Goal: Navigation & Orientation: Find specific page/section

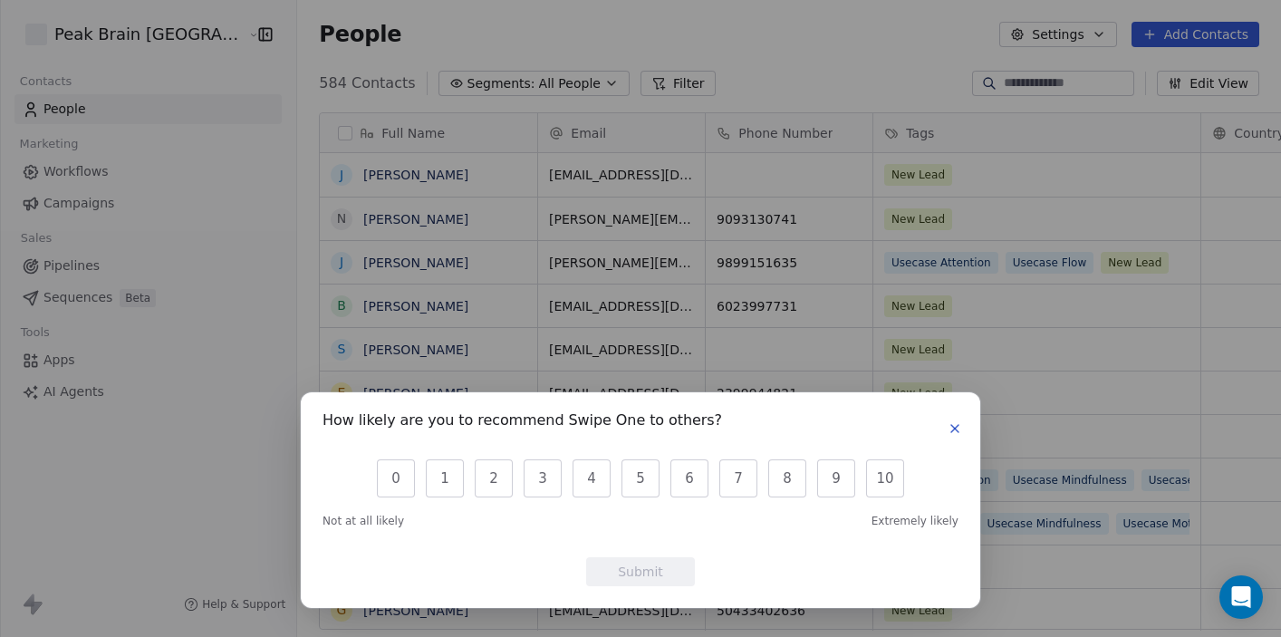
scroll to position [561, 1036]
click at [956, 430] on icon "button" at bounding box center [954, 428] width 7 height 7
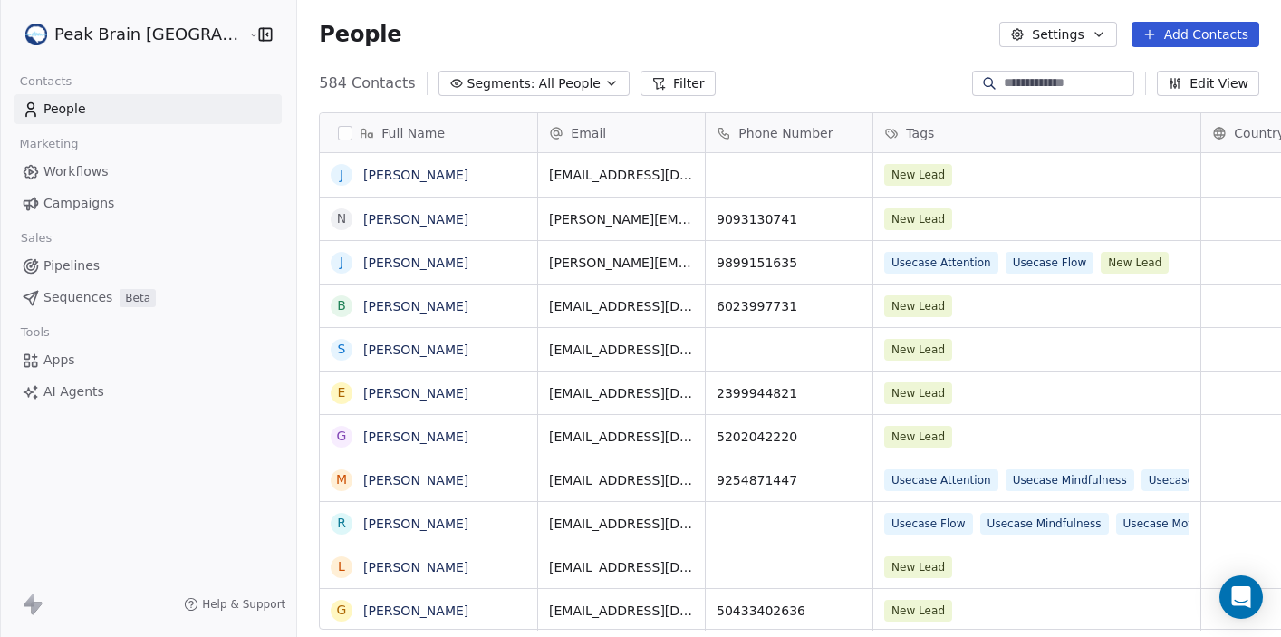
click at [73, 112] on span "People" at bounding box center [64, 109] width 43 height 19
click at [70, 168] on span "Workflows" at bounding box center [75, 171] width 65 height 19
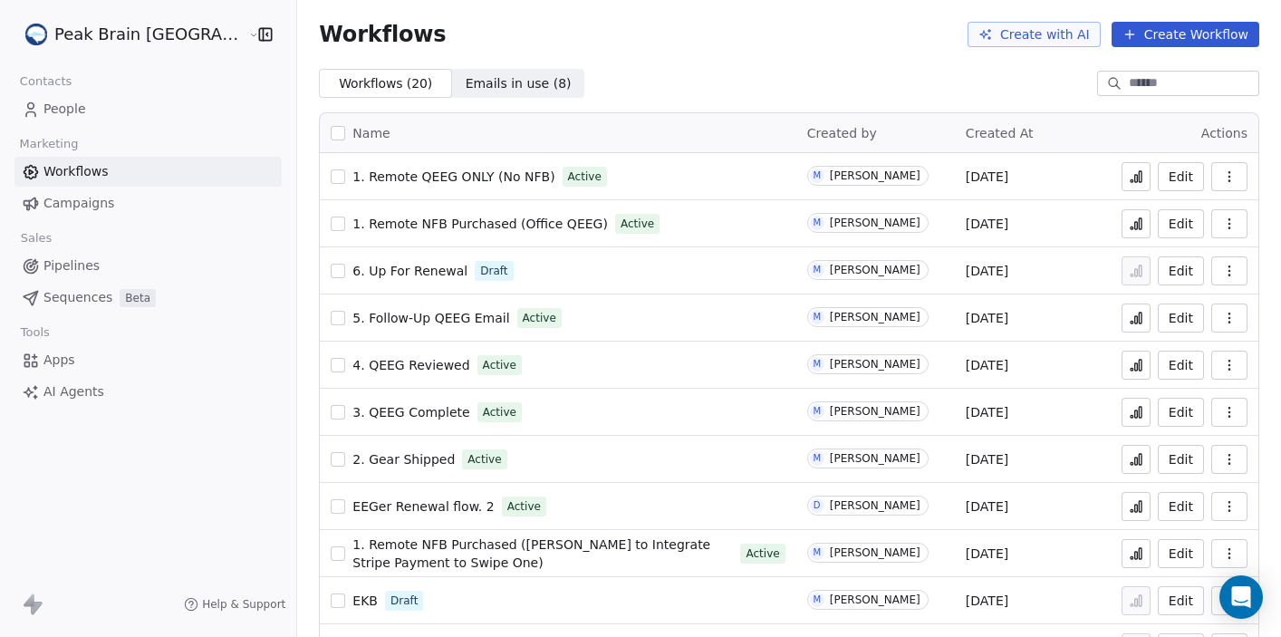
click at [74, 270] on span "Pipelines" at bounding box center [71, 265] width 56 height 19
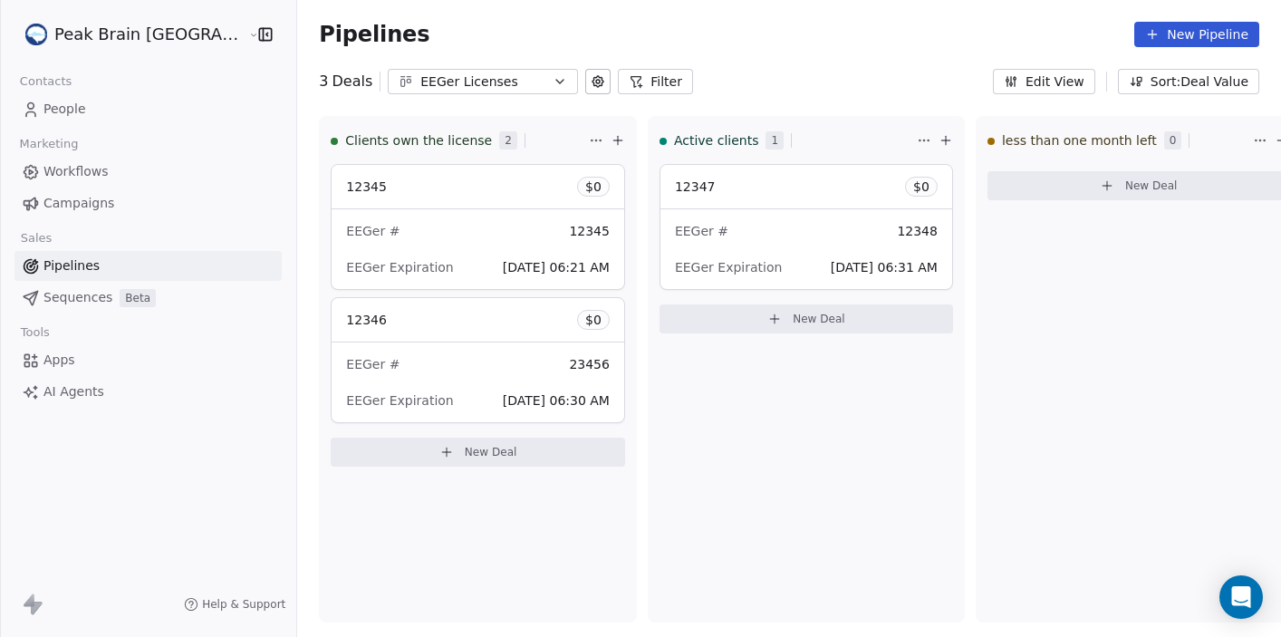
click at [65, 110] on span "People" at bounding box center [64, 109] width 43 height 19
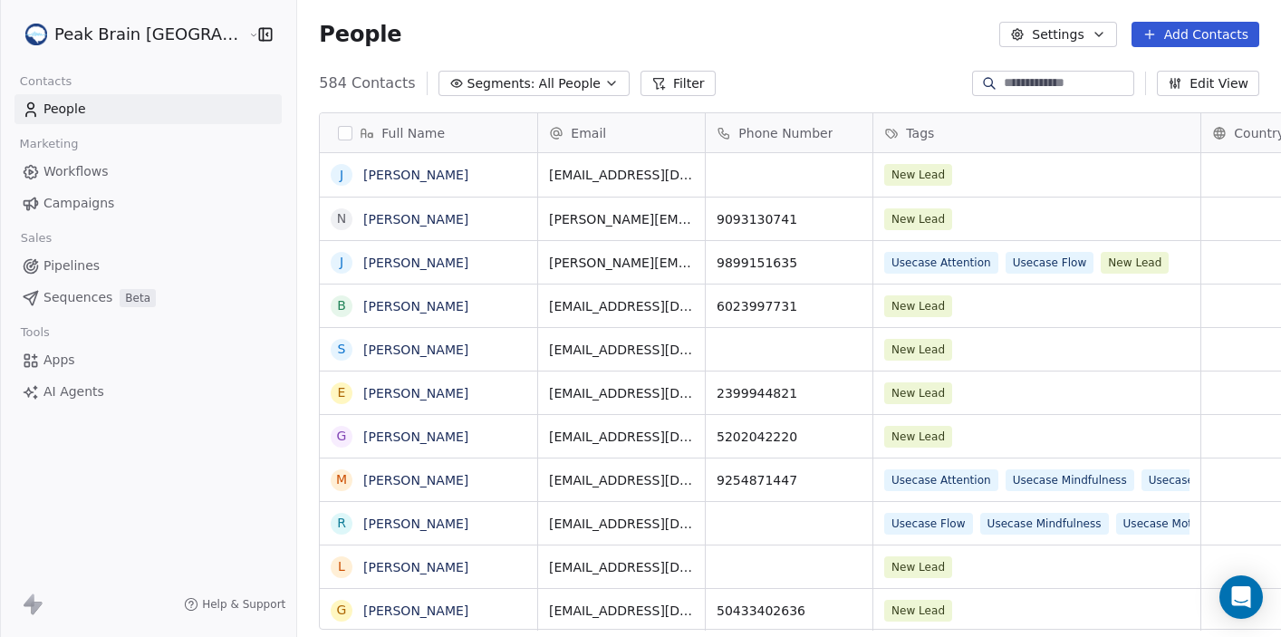
scroll to position [561, 1036]
click at [1029, 85] on input at bounding box center [1066, 83] width 127 height 18
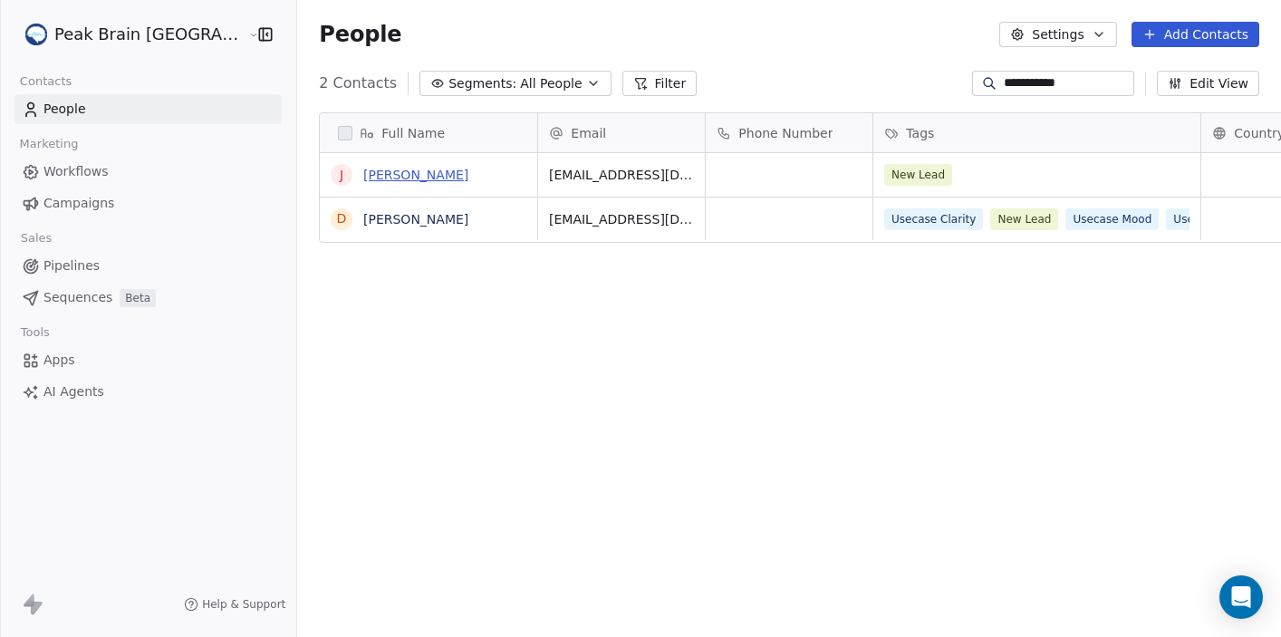
type input "**********"
click at [364, 172] on link "[PERSON_NAME]" at bounding box center [415, 175] width 105 height 14
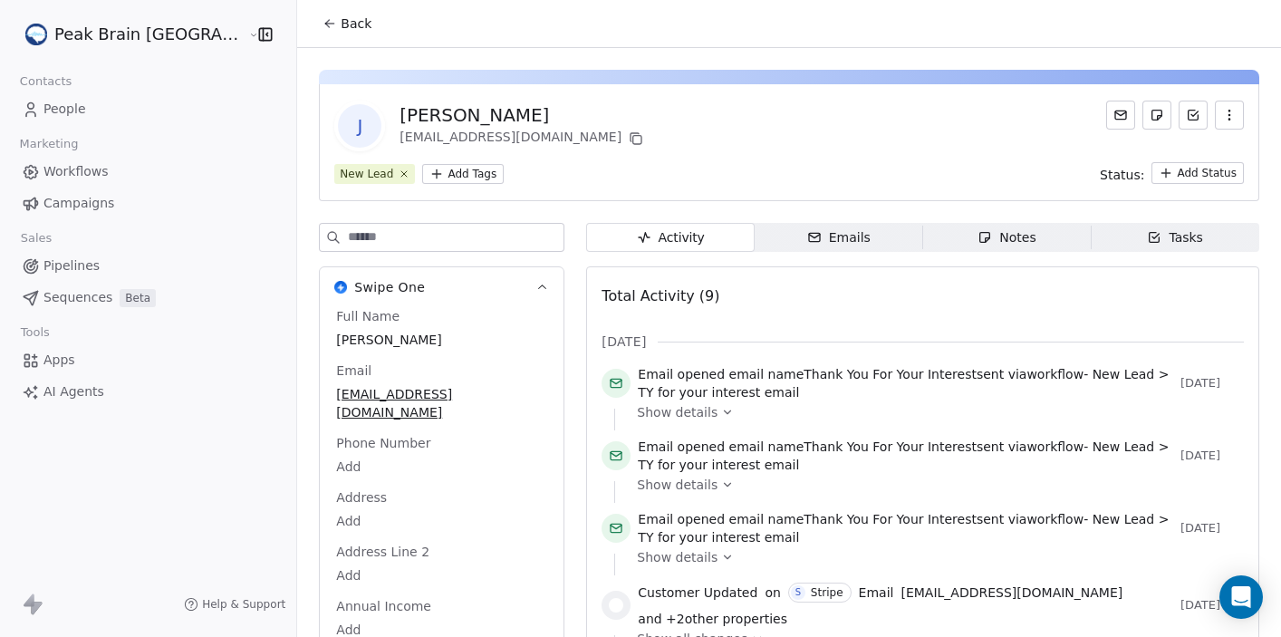
scroll to position [1, 0]
click at [414, 172] on html "Peak Brain [GEOGRAPHIC_DATA] Contacts People Marketing Workflows Campaigns Sale…" at bounding box center [640, 318] width 1281 height 637
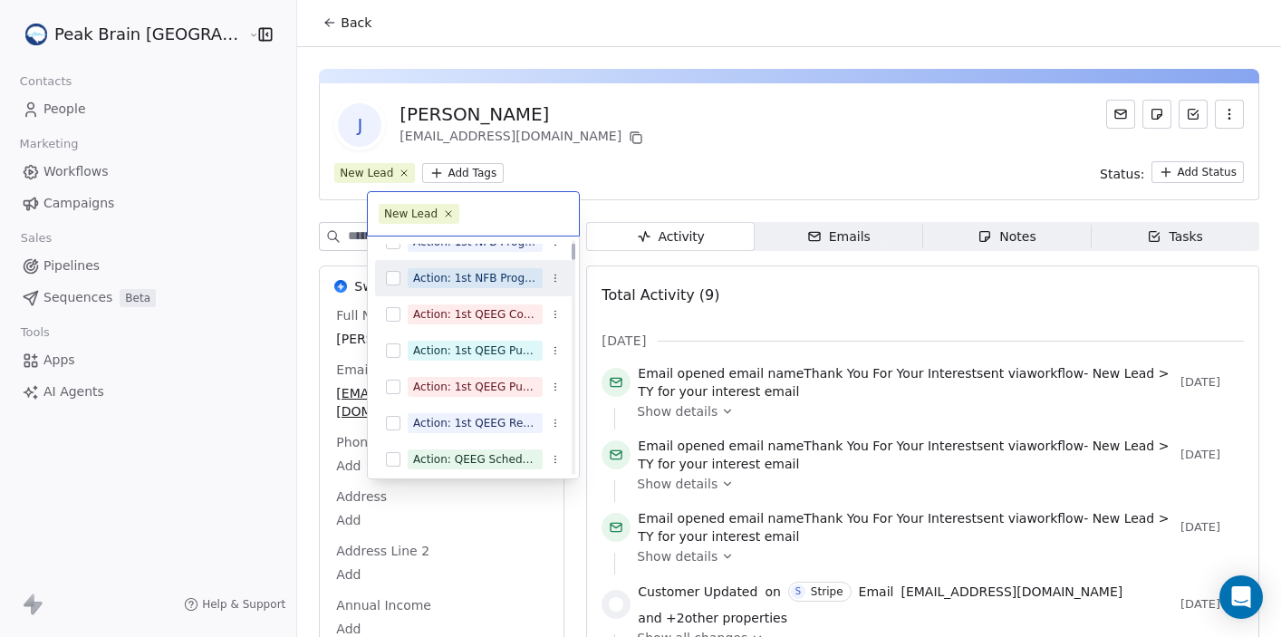
scroll to position [57, 0]
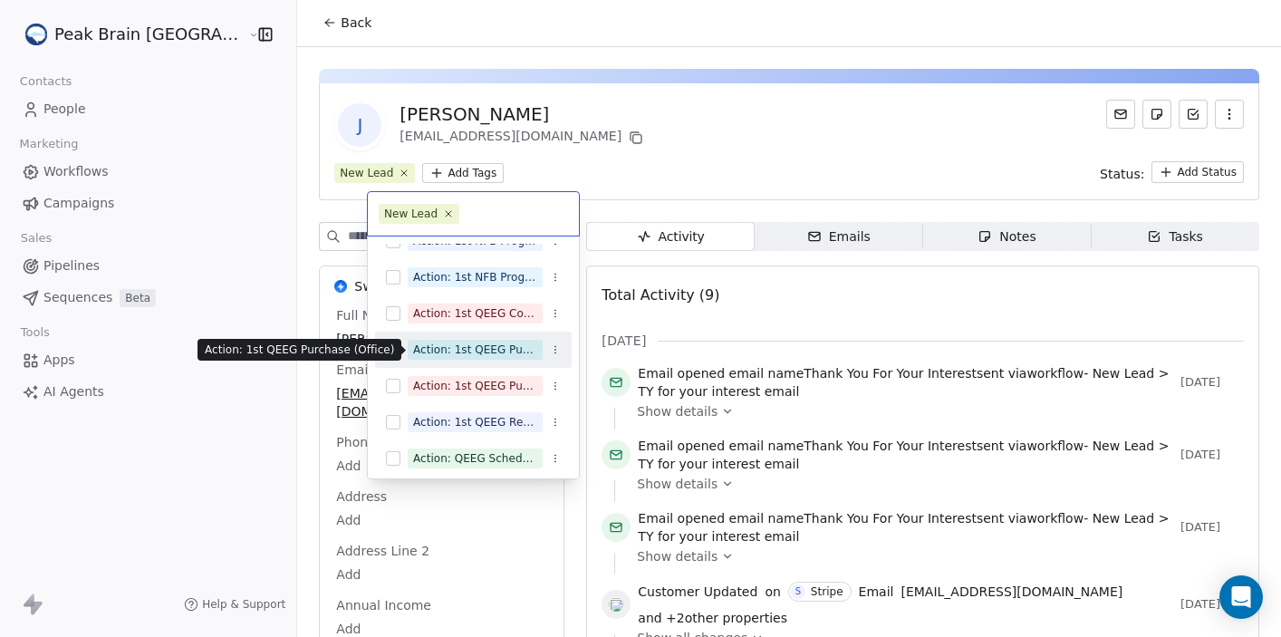
click at [495, 350] on div "Action: 1st QEEG Purchase (Office)" at bounding box center [475, 349] width 124 height 16
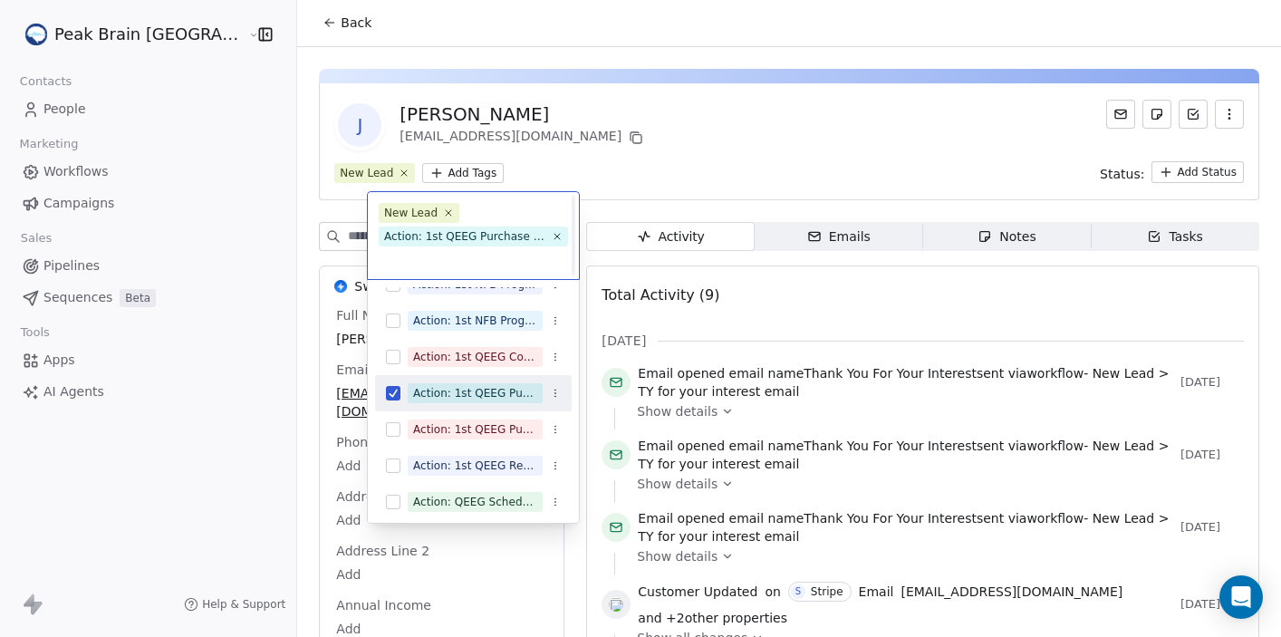
scroll to position [1, 0]
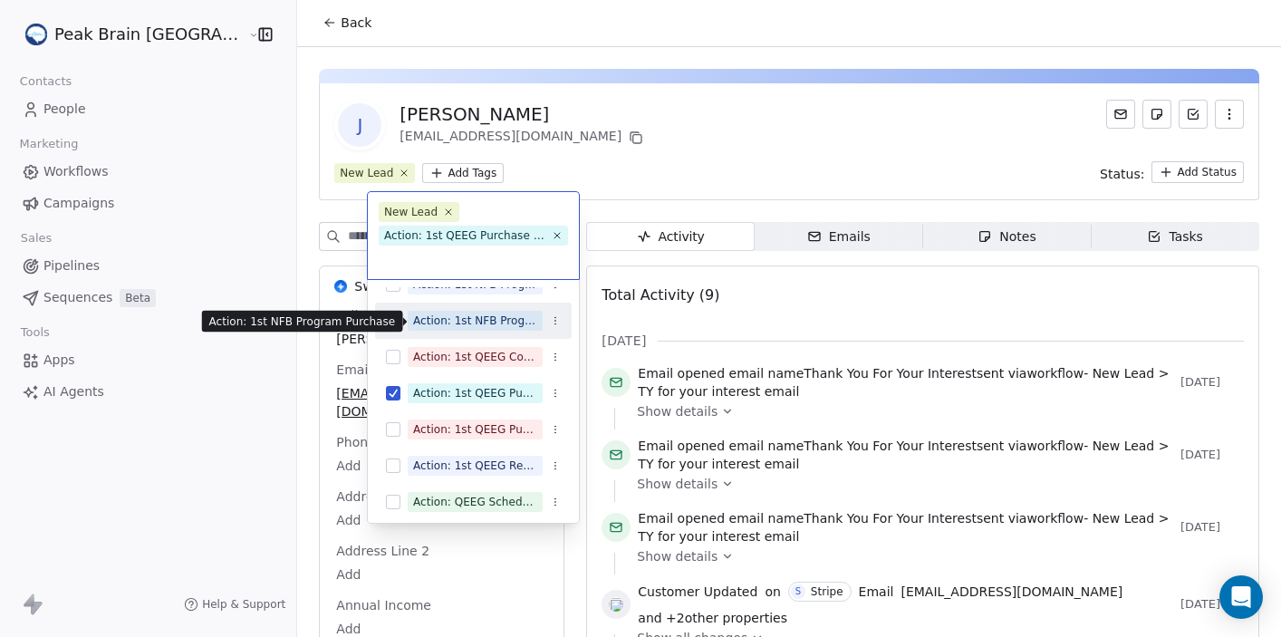
click at [495, 322] on div "Action: 1st NFB Program Purchase" at bounding box center [475, 320] width 124 height 16
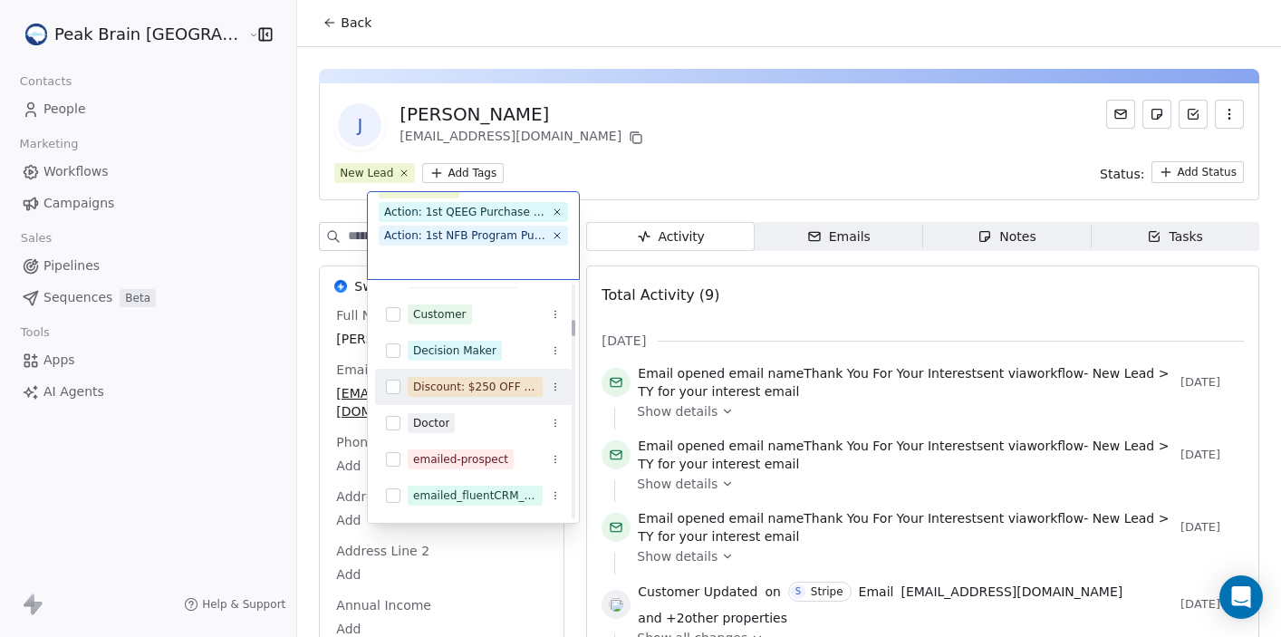
scroll to position [569, 0]
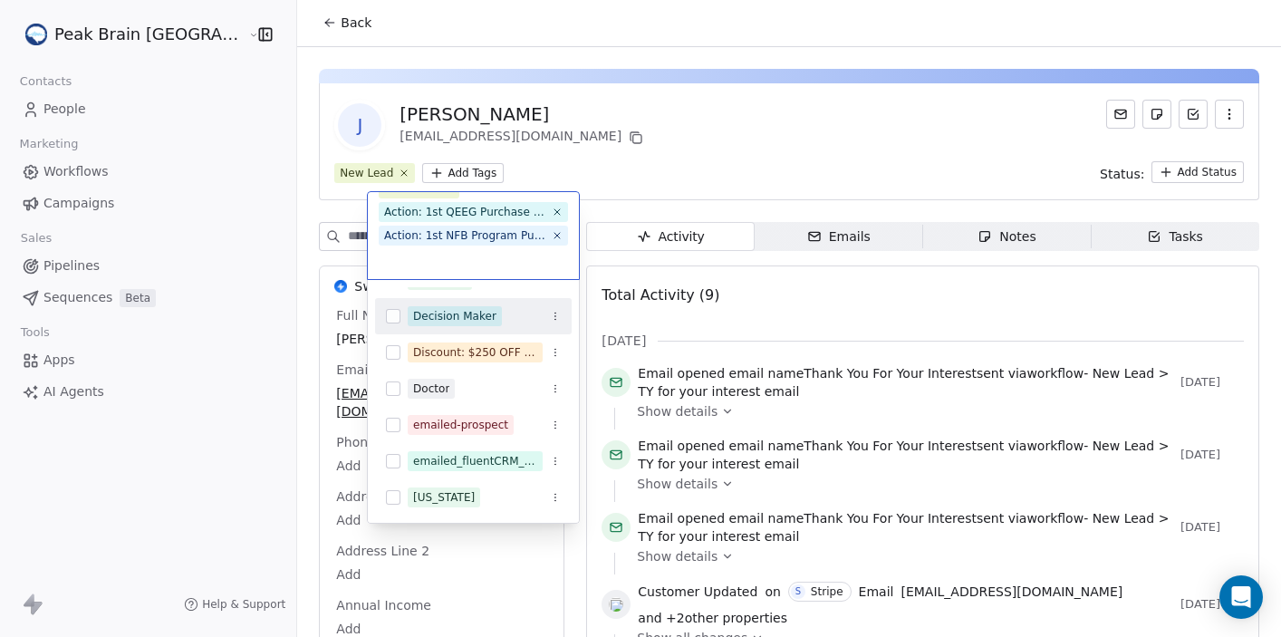
click at [655, 125] on html "Peak Brain [GEOGRAPHIC_DATA] Contacts People Marketing Workflows Campaigns Sale…" at bounding box center [640, 318] width 1281 height 637
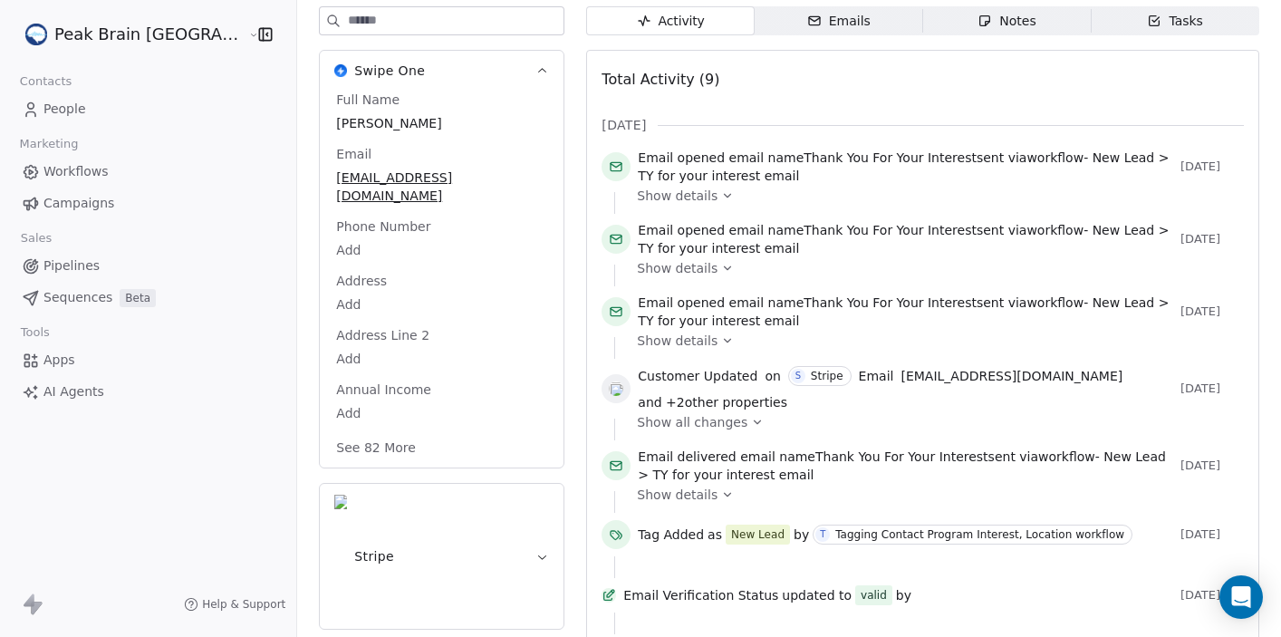
scroll to position [248, 0]
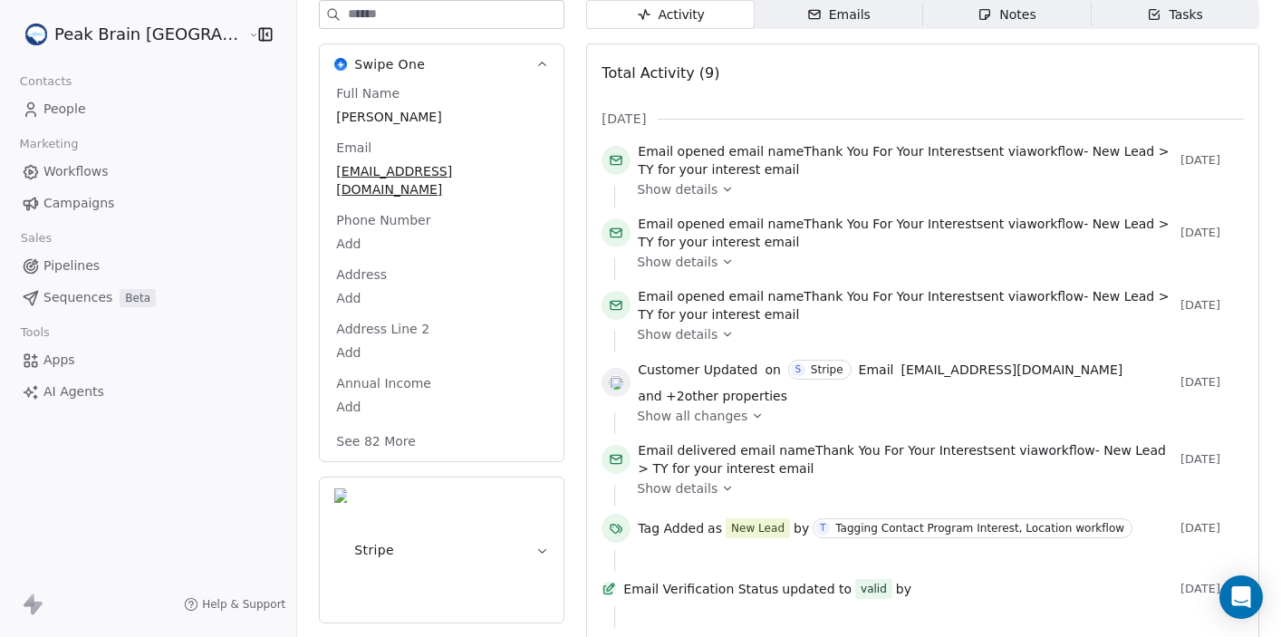
click at [487, 491] on button "Stripe" at bounding box center [442, 549] width 244 height 145
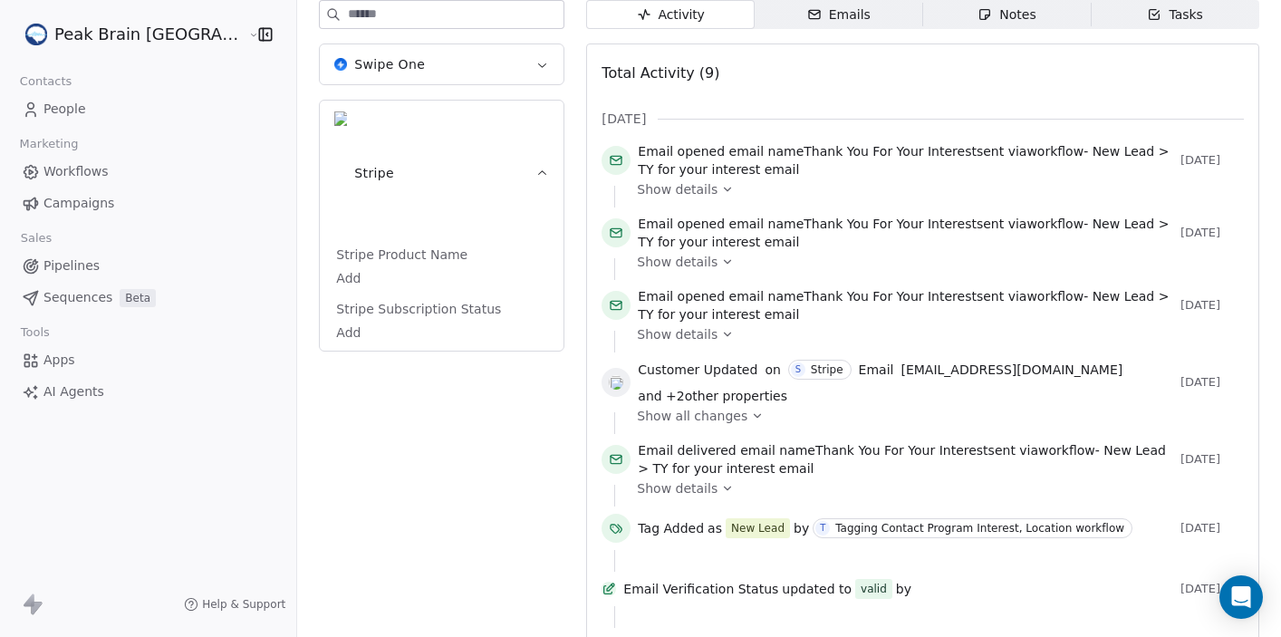
click at [535, 167] on icon "button" at bounding box center [542, 174] width 14 height 14
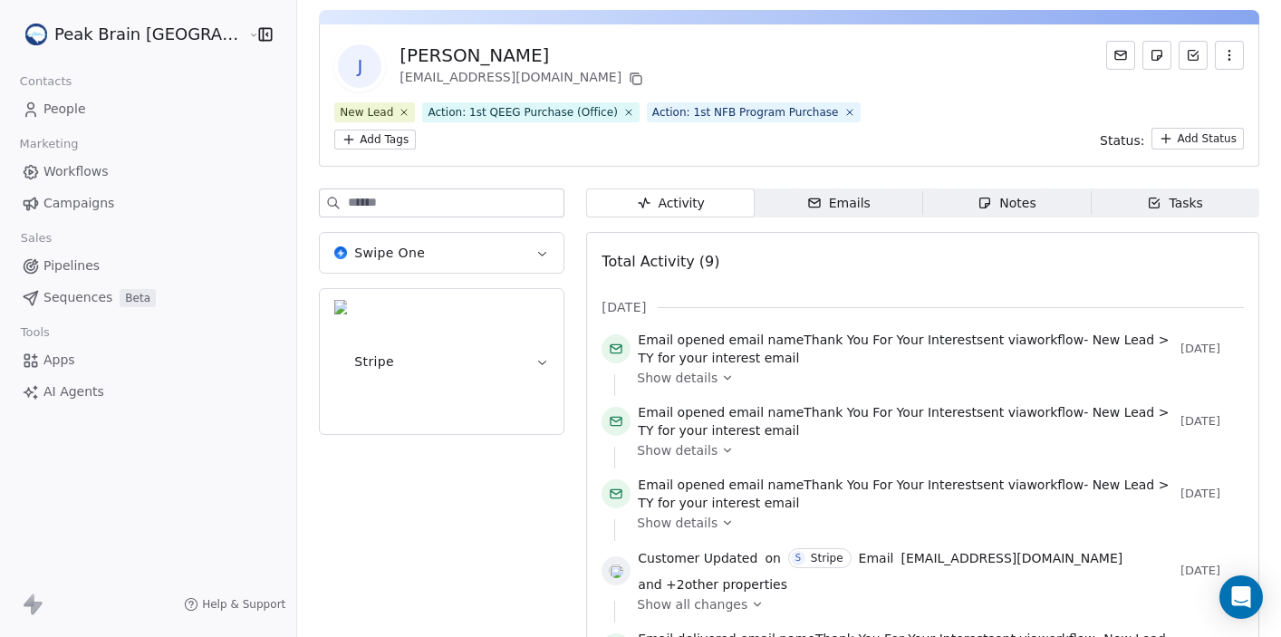
scroll to position [49, 0]
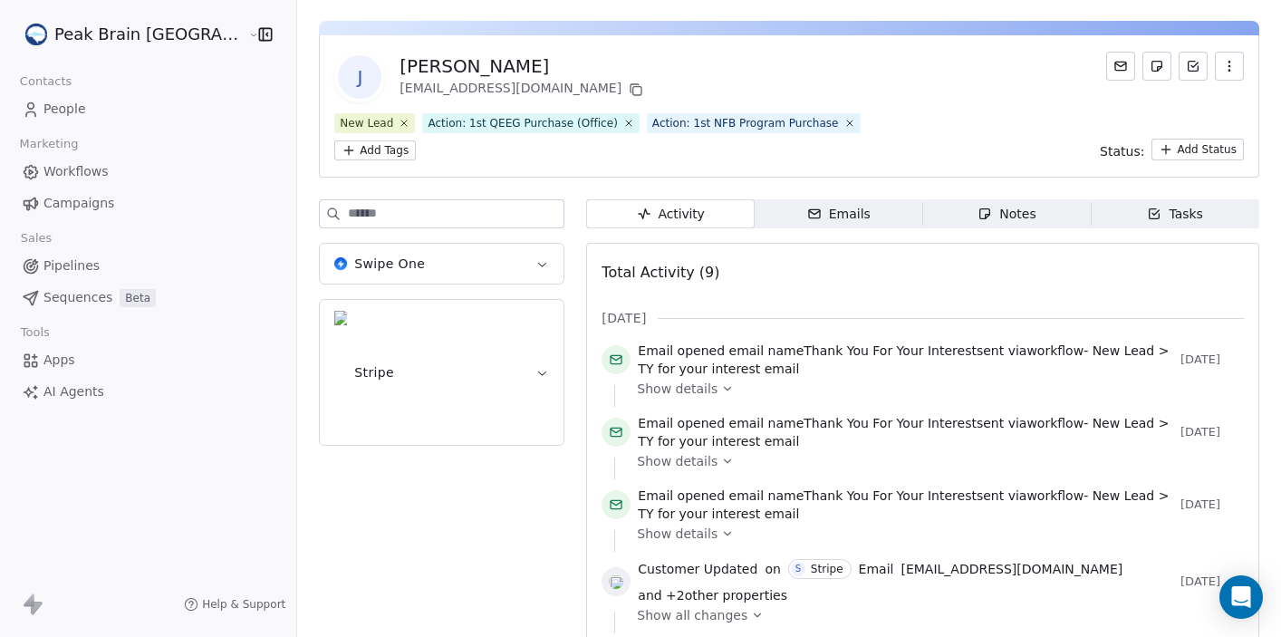
click at [471, 322] on button "Stripe" at bounding box center [442, 372] width 244 height 145
click at [462, 269] on button "Swipe One" at bounding box center [442, 264] width 244 height 40
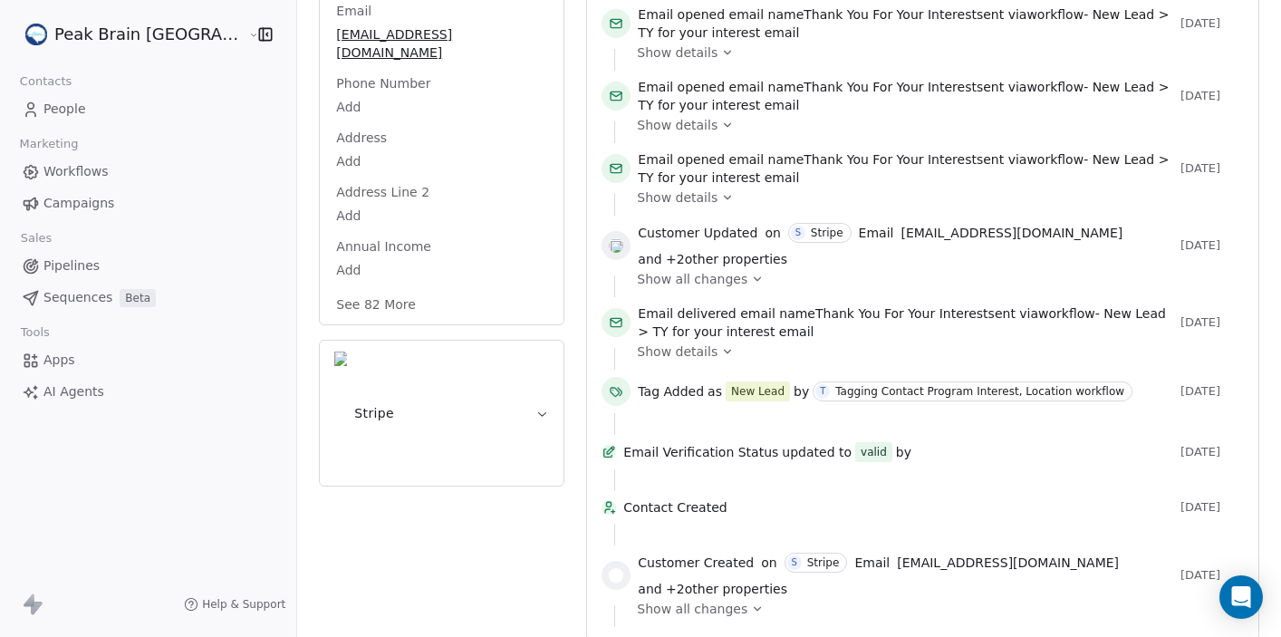
scroll to position [0, 0]
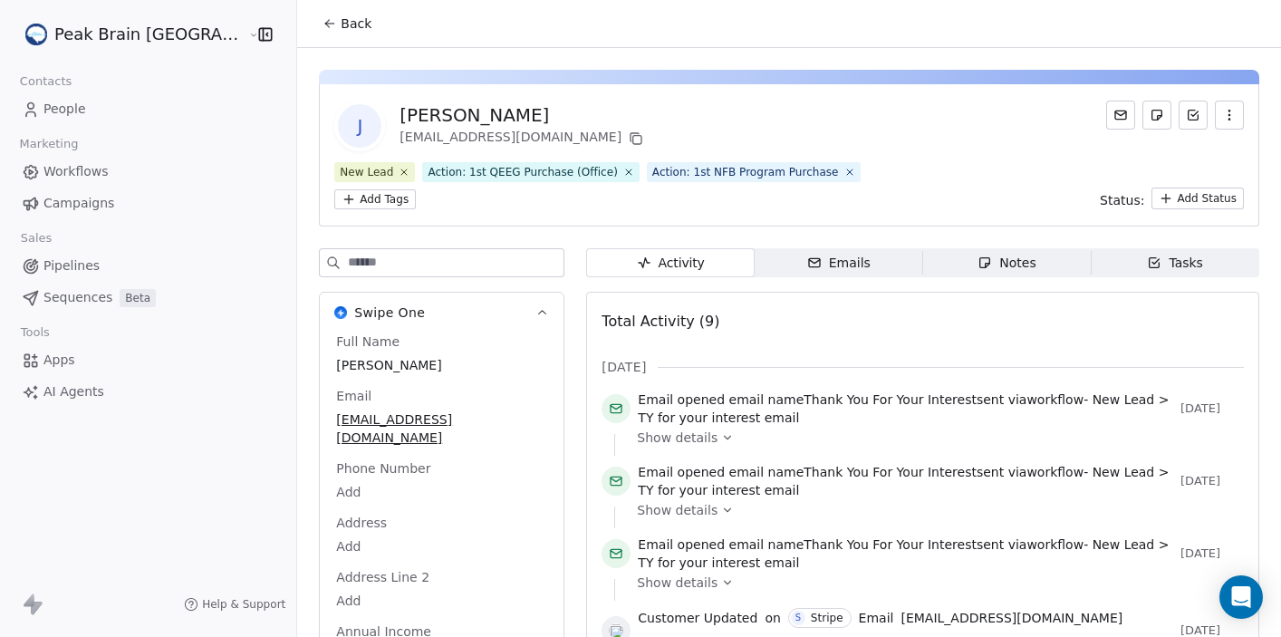
click at [1195, 202] on html "Peak Brain [GEOGRAPHIC_DATA] Contacts People Marketing Workflows Campaigns Sale…" at bounding box center [640, 318] width 1281 height 637
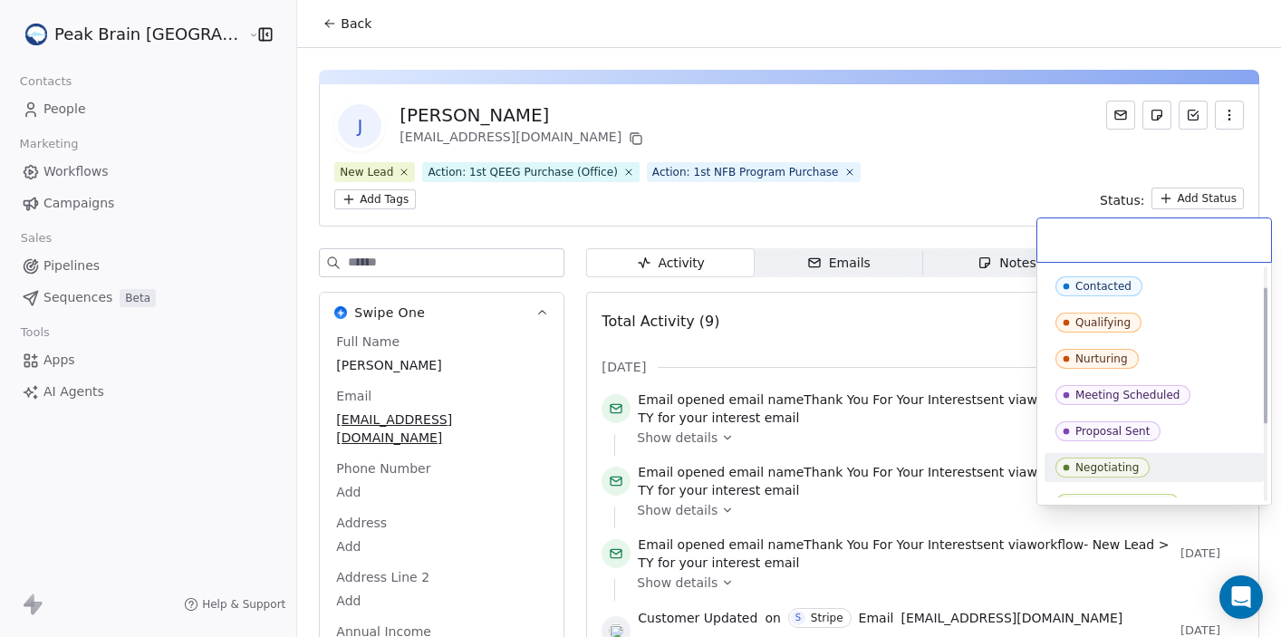
scroll to position [164, 0]
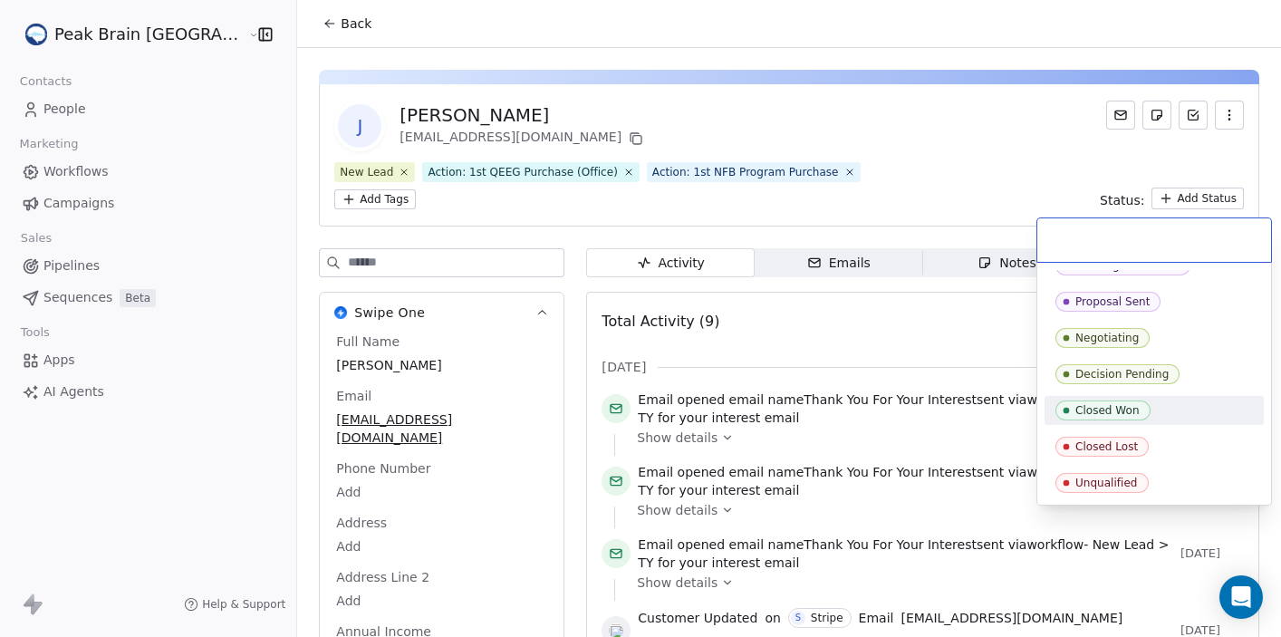
click at [1128, 414] on div "Closed Won" at bounding box center [1107, 410] width 64 height 13
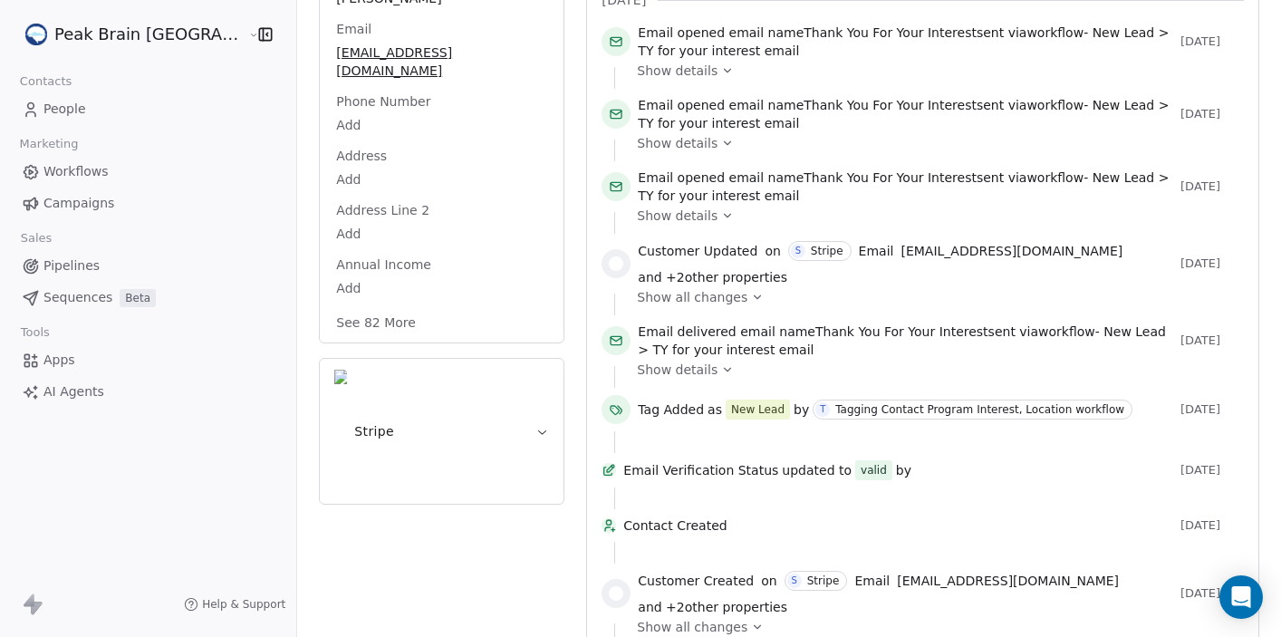
scroll to position [385, 0]
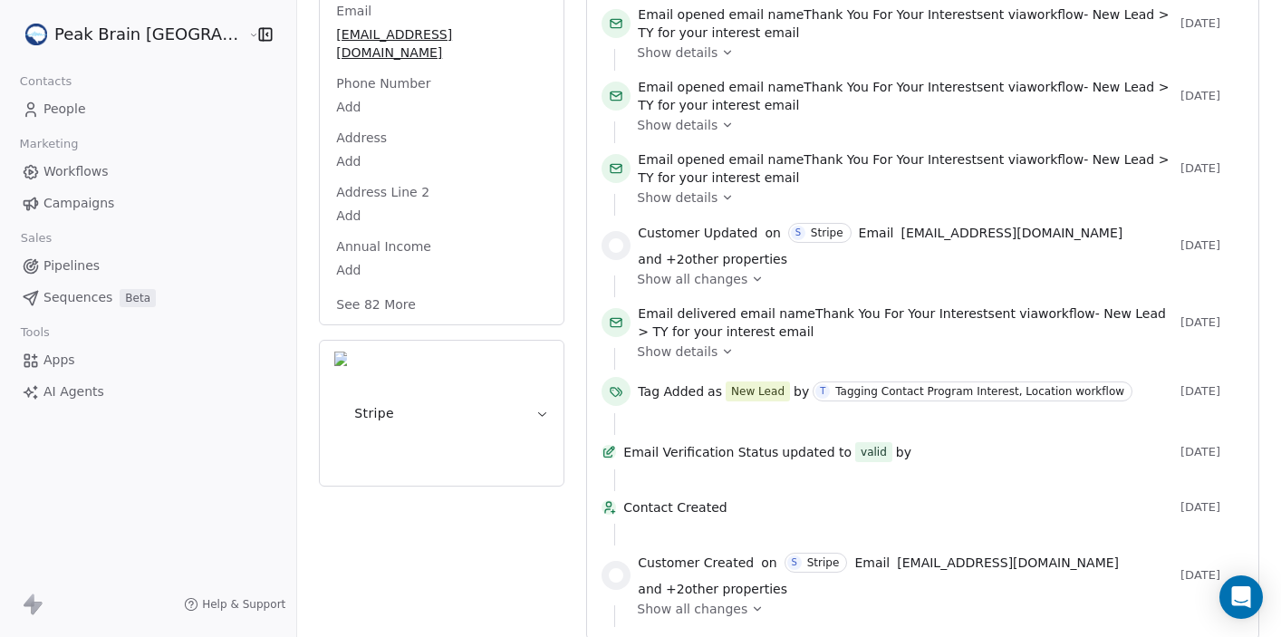
click at [677, 600] on span "Show all changes" at bounding box center [692, 609] width 110 height 18
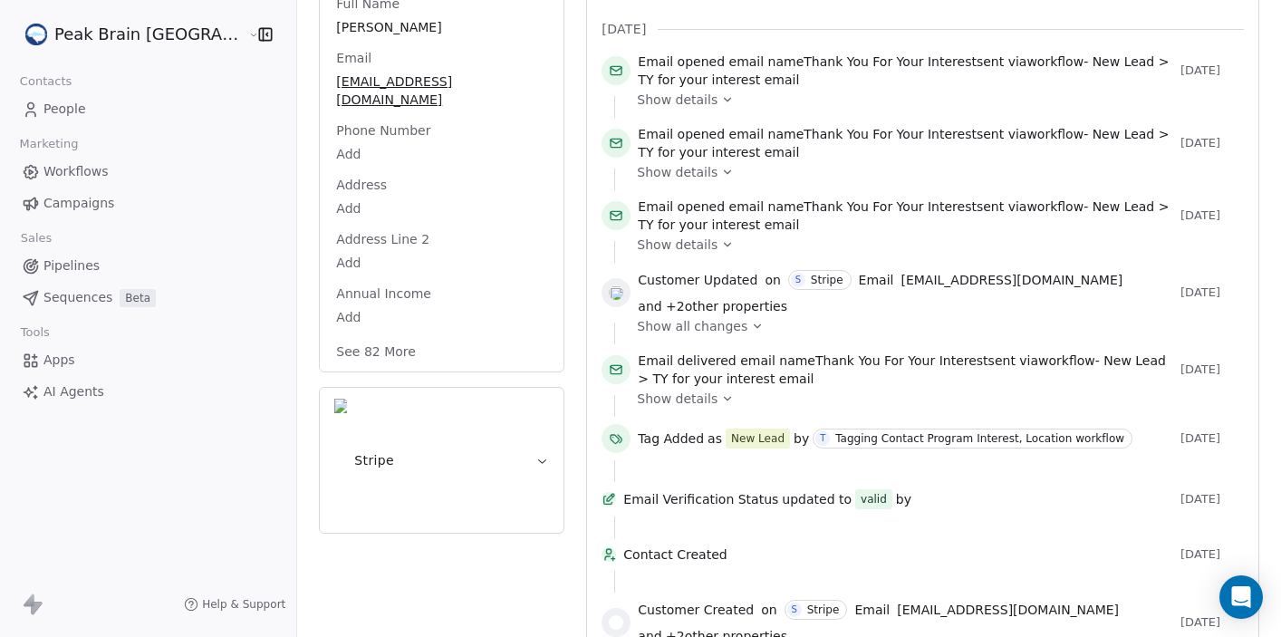
scroll to position [339, 0]
